Goal: Task Accomplishment & Management: Use online tool/utility

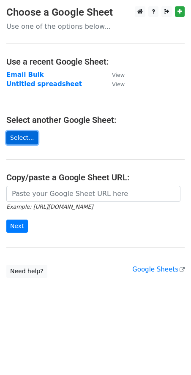
click at [21, 135] on link "Select..." at bounding box center [22, 137] width 32 height 13
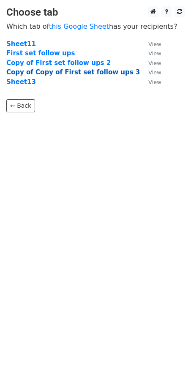
click at [74, 69] on strong "Copy of Copy of First set follow ups 3" at bounding box center [72, 72] width 133 height 8
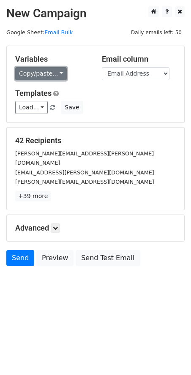
click at [48, 70] on link "Copy/paste..." at bounding box center [40, 73] width 51 height 13
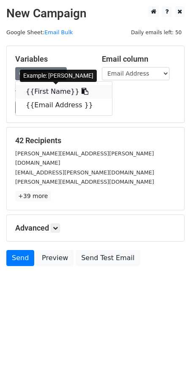
click at [47, 91] on link "{{First Name}}" at bounding box center [64, 92] width 96 height 14
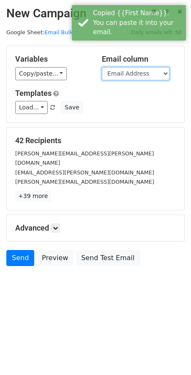
click at [149, 71] on select "First Name Email Address" at bounding box center [136, 73] width 68 height 13
click at [102, 67] on select "First Name Email Address" at bounding box center [136, 73] width 68 height 13
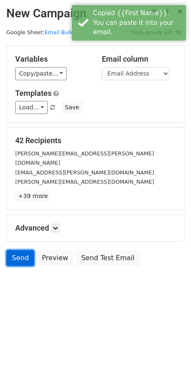
click at [20, 250] on link "Send" at bounding box center [20, 258] width 28 height 16
